Goal: Task Accomplishment & Management: Manage account settings

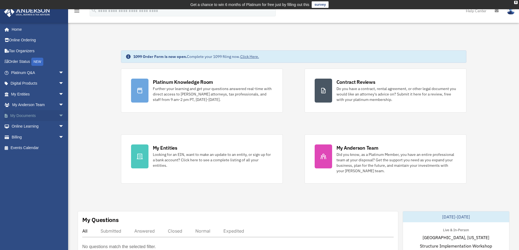
click at [31, 116] on link "My Documents arrow_drop_down" at bounding box center [38, 115] width 68 height 11
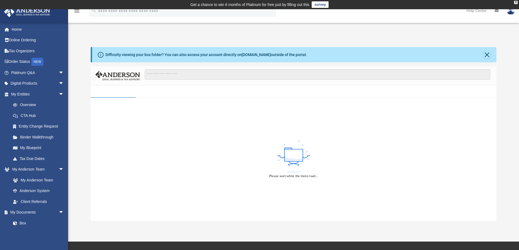
click at [398, 32] on div "App [EMAIL_ADDRESS][DOMAIN_NAME] Sign Out [EMAIL_ADDRESS][DOMAIN_NAME] Home Onl…" at bounding box center [259, 125] width 519 height 191
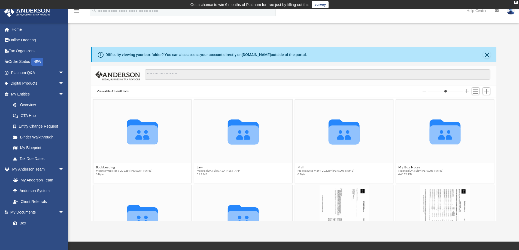
scroll to position [120, 402]
click at [487, 92] on span "Add" at bounding box center [486, 91] width 5 height 5
click at [477, 102] on li "Upload" at bounding box center [478, 102] width 17 height 6
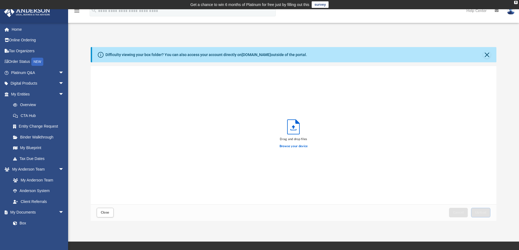
scroll to position [134, 402]
click at [298, 146] on label "Browse your device" at bounding box center [294, 146] width 28 height 5
click at [0, 0] on input "Browse your device" at bounding box center [0, 0] width 0 height 0
click at [482, 213] on span "Upload" at bounding box center [480, 212] width 11 height 3
click at [511, 13] on img at bounding box center [511, 11] width 8 height 8
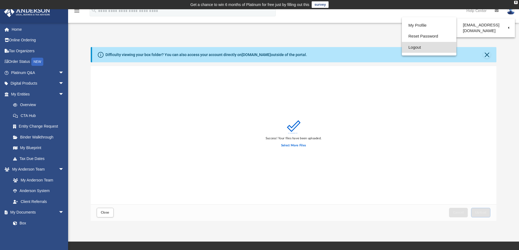
click at [419, 47] on link "Logout" at bounding box center [429, 47] width 54 height 11
